Goal: Information Seeking & Learning: Learn about a topic

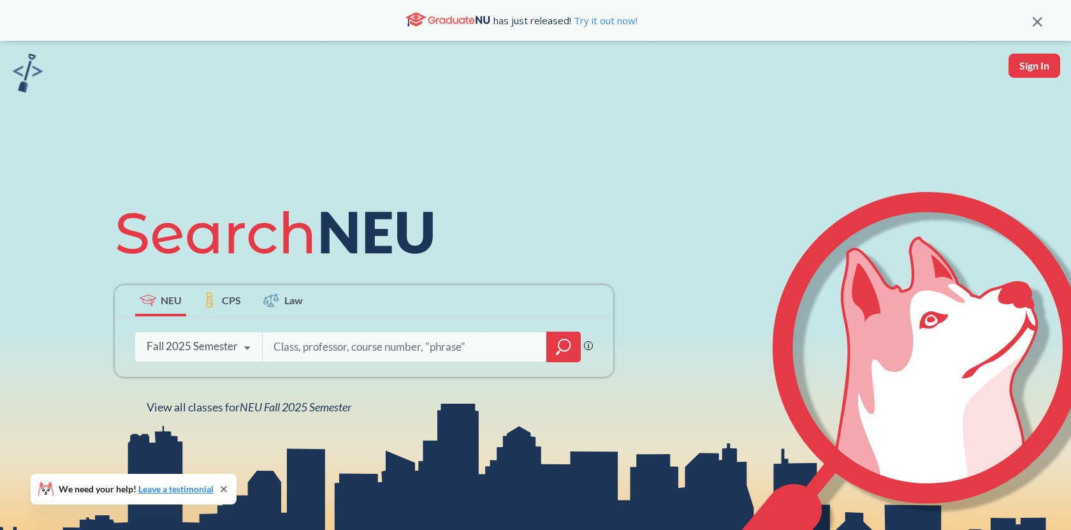
click at [311, 332] on div at bounding box center [421, 346] width 319 height 29
click at [311, 345] on input "search" at bounding box center [404, 347] width 265 height 27
type input "psyc1145"
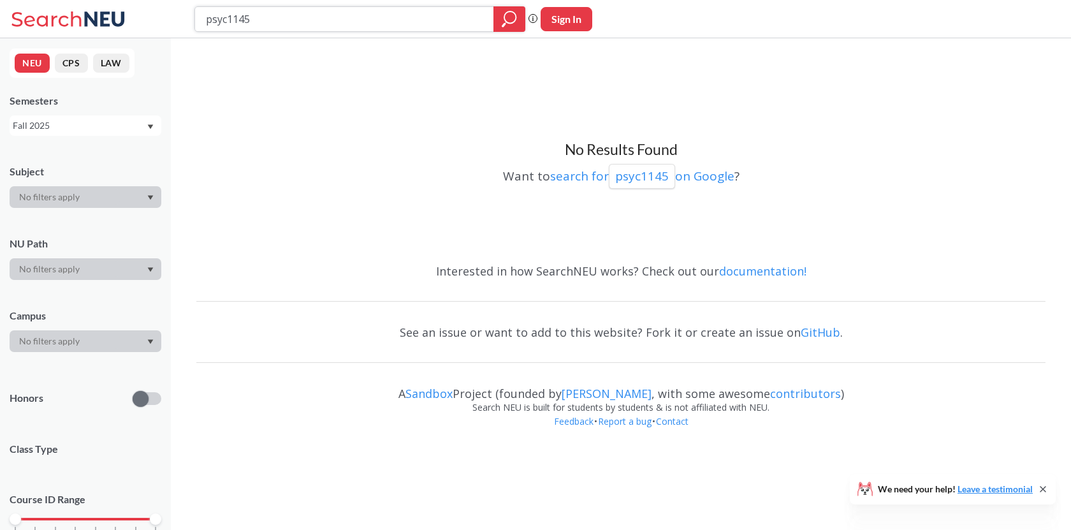
click at [416, 19] on input "psyc1145" at bounding box center [345, 19] width 280 height 22
type input "psyc1210"
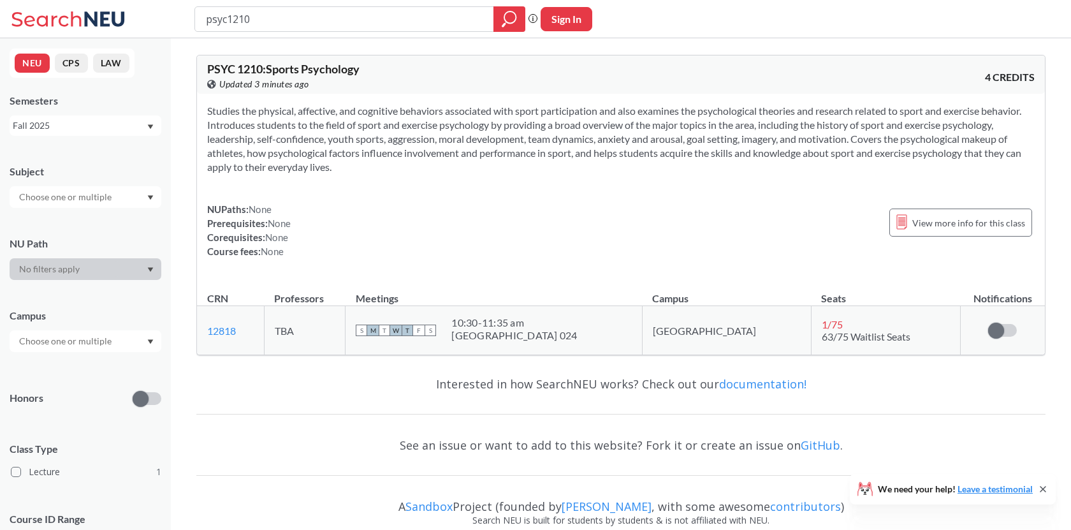
click at [453, 225] on div "NUPaths: None Prerequisites: None Corequisites: None Course fees: None View mor…" at bounding box center [621, 230] width 828 height 56
